Goal: Find specific page/section

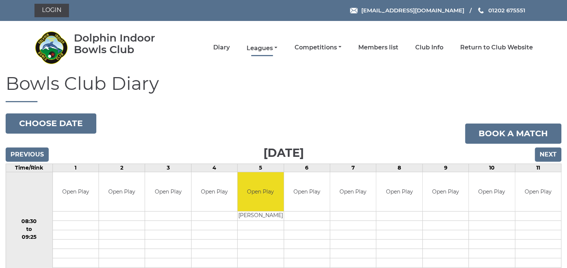
click at [262, 48] on link "Leagues" at bounding box center [262, 48] width 31 height 8
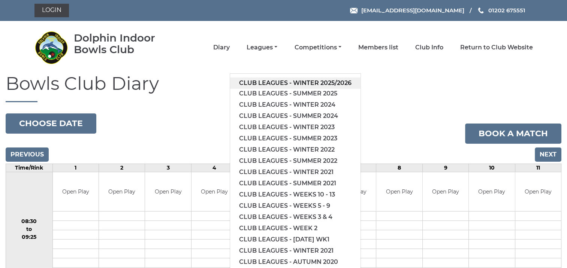
click at [259, 82] on link "Club leagues - Winter 2025/2026" at bounding box center [295, 83] width 130 height 11
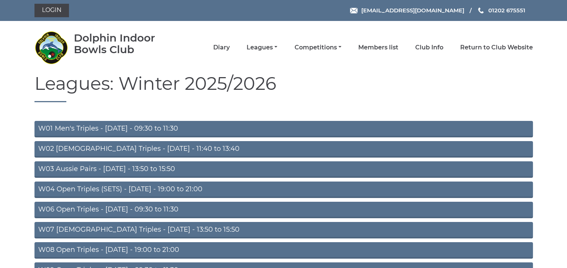
click at [139, 126] on link "W01 Men's Triples - [DATE] - 09:30 to 11:30" at bounding box center [283, 129] width 499 height 16
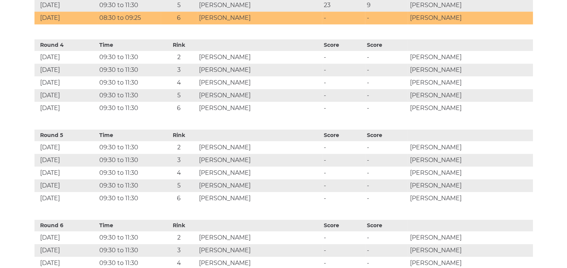
scroll to position [637, 0]
